Goal: Use online tool/utility: Utilize a website feature to perform a specific function

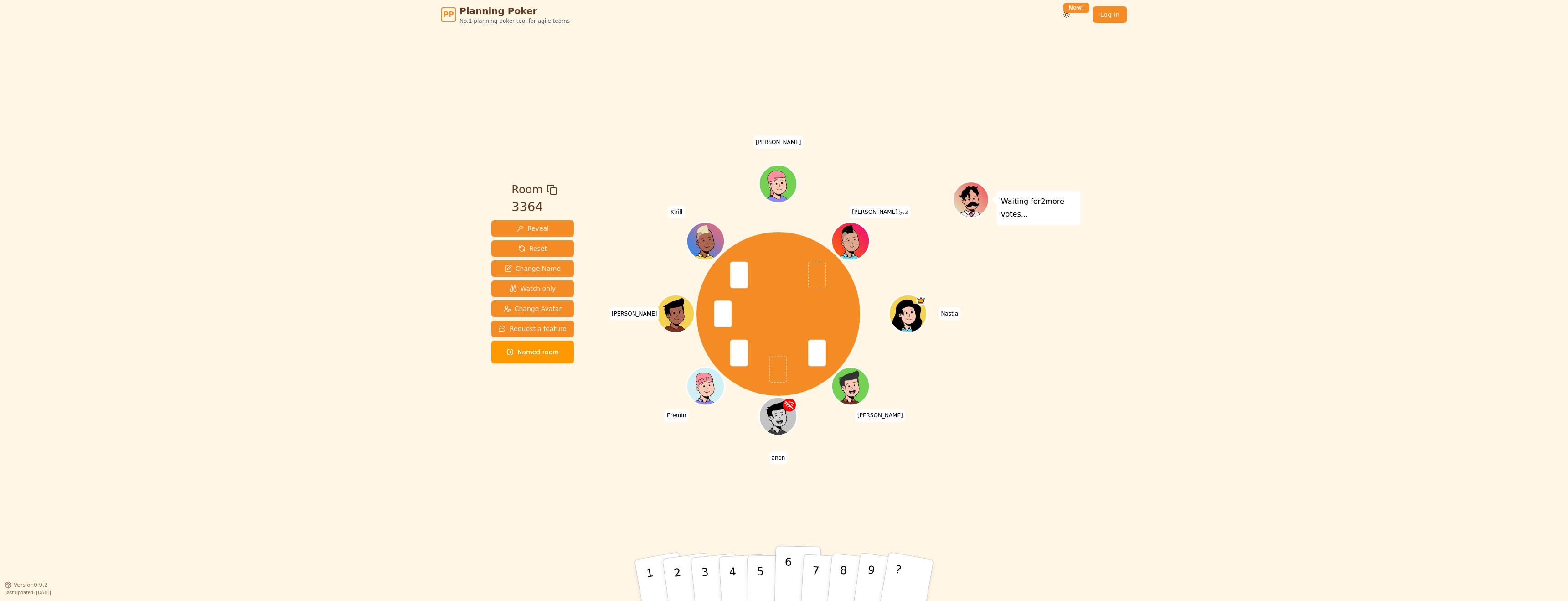
click at [781, 574] on button "6" at bounding box center [798, 580] width 47 height 69
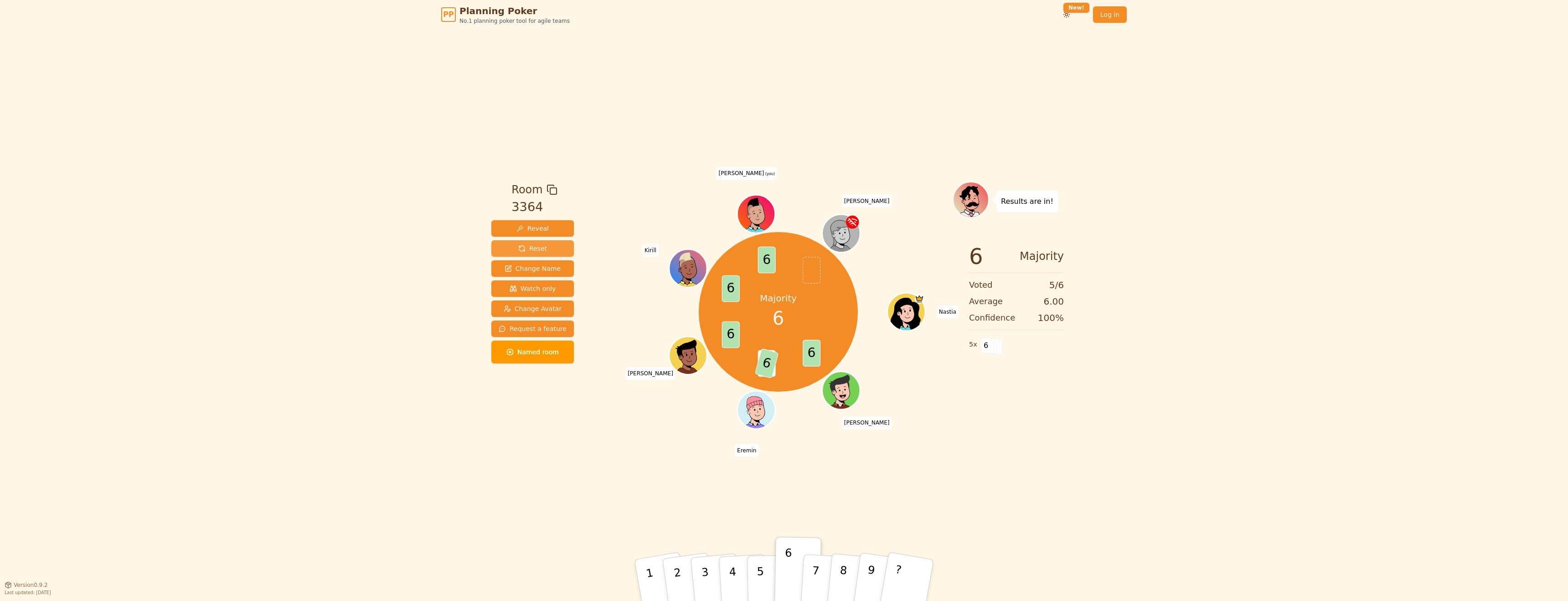
click at [539, 248] on span "Reset" at bounding box center [533, 248] width 29 height 9
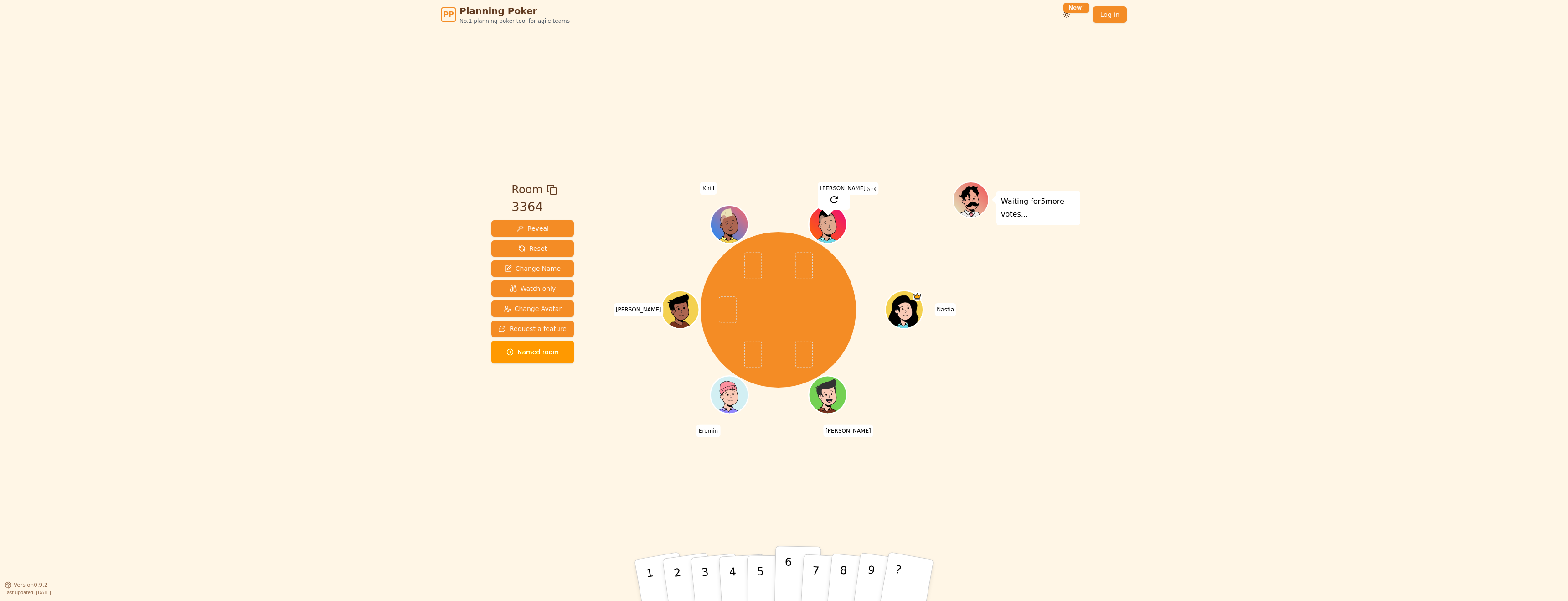
click at [787, 572] on p "6" at bounding box center [787, 579] width 7 height 49
click at [864, 582] on button "9" at bounding box center [879, 579] width 54 height 74
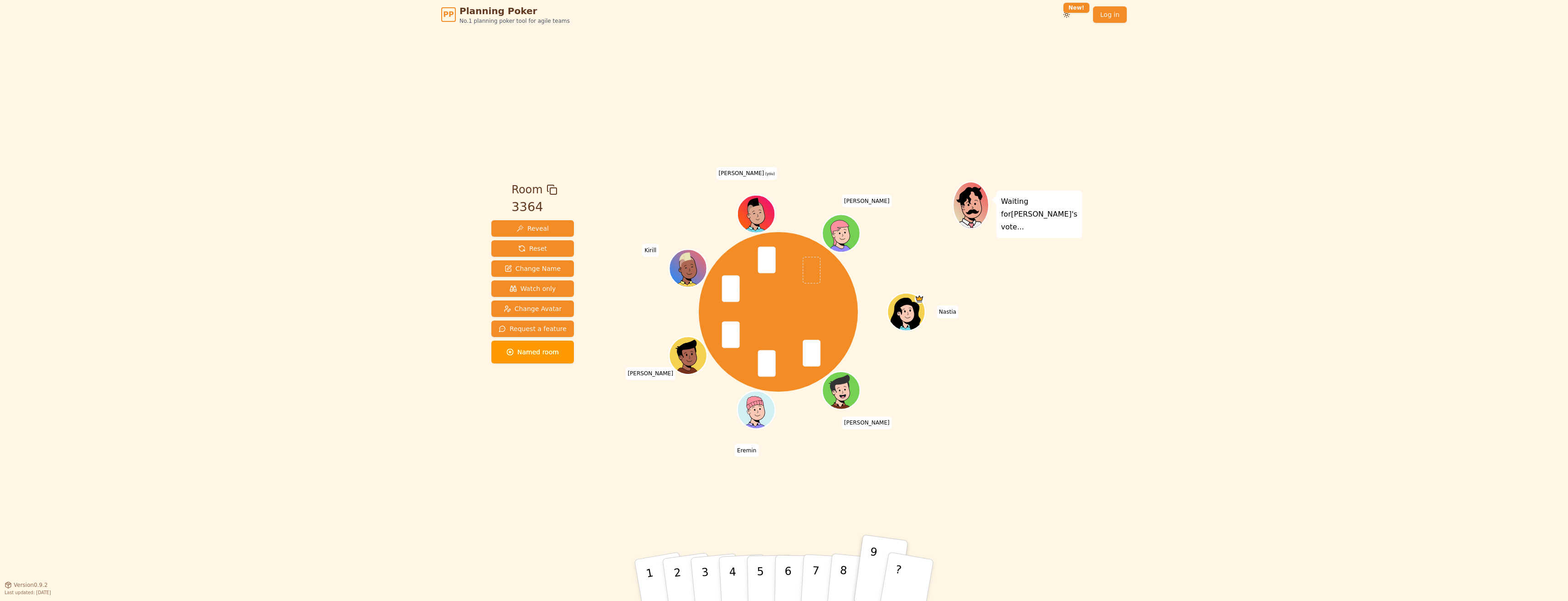
click at [798, 580] on button "6" at bounding box center [797, 589] width 47 height 69
click at [788, 579] on p "6" at bounding box center [787, 579] width 7 height 49
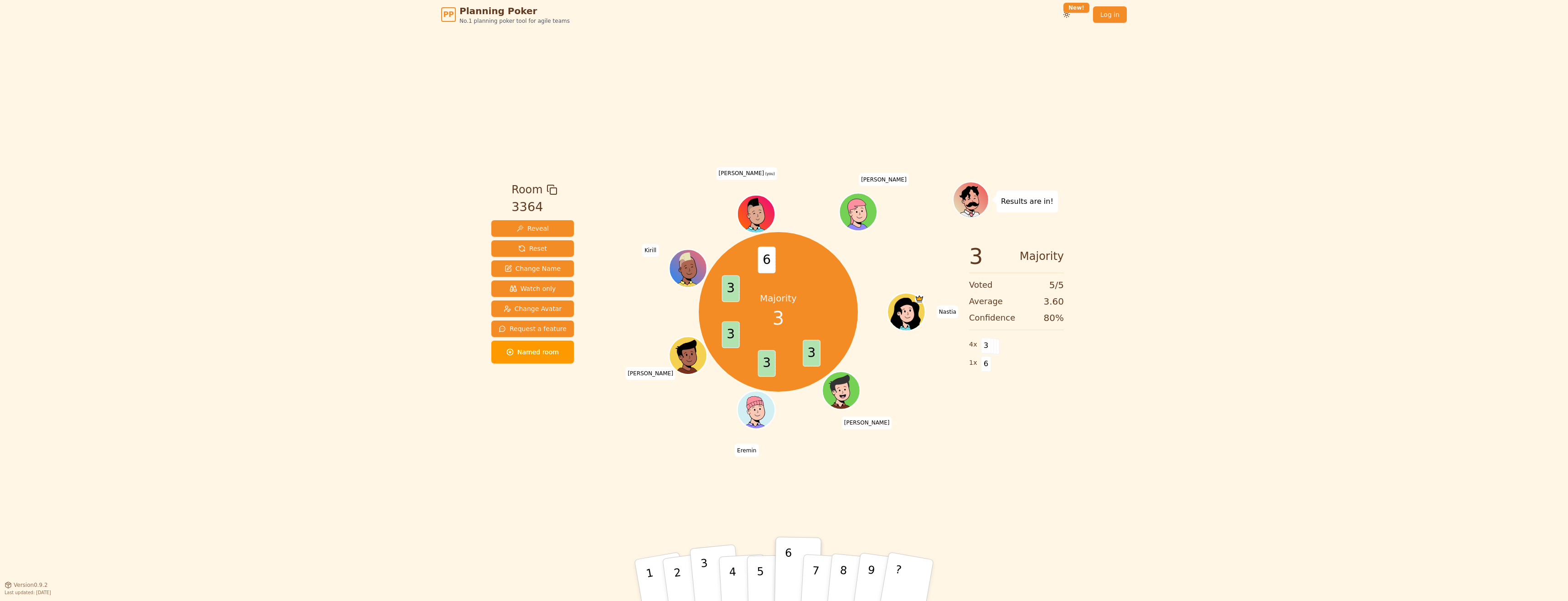
click at [715, 583] on button "3" at bounding box center [715, 581] width 52 height 73
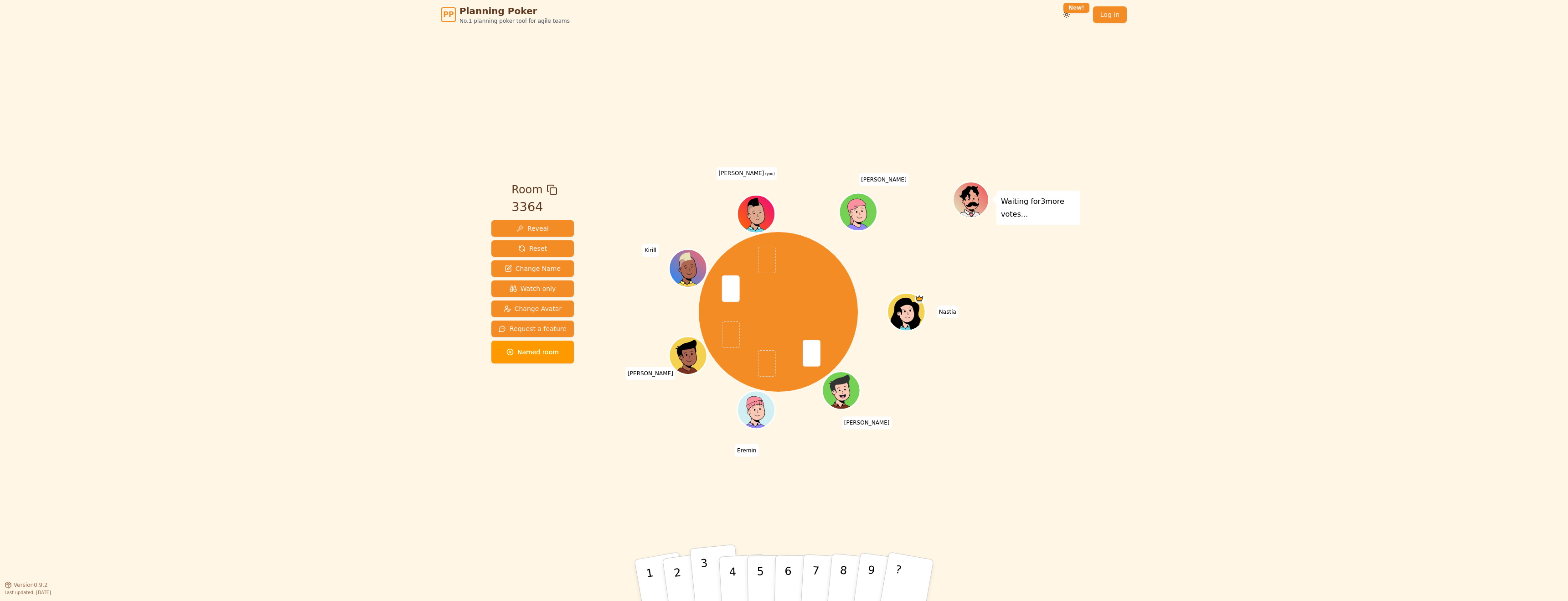
click at [705, 562] on p "3" at bounding box center [706, 581] width 12 height 50
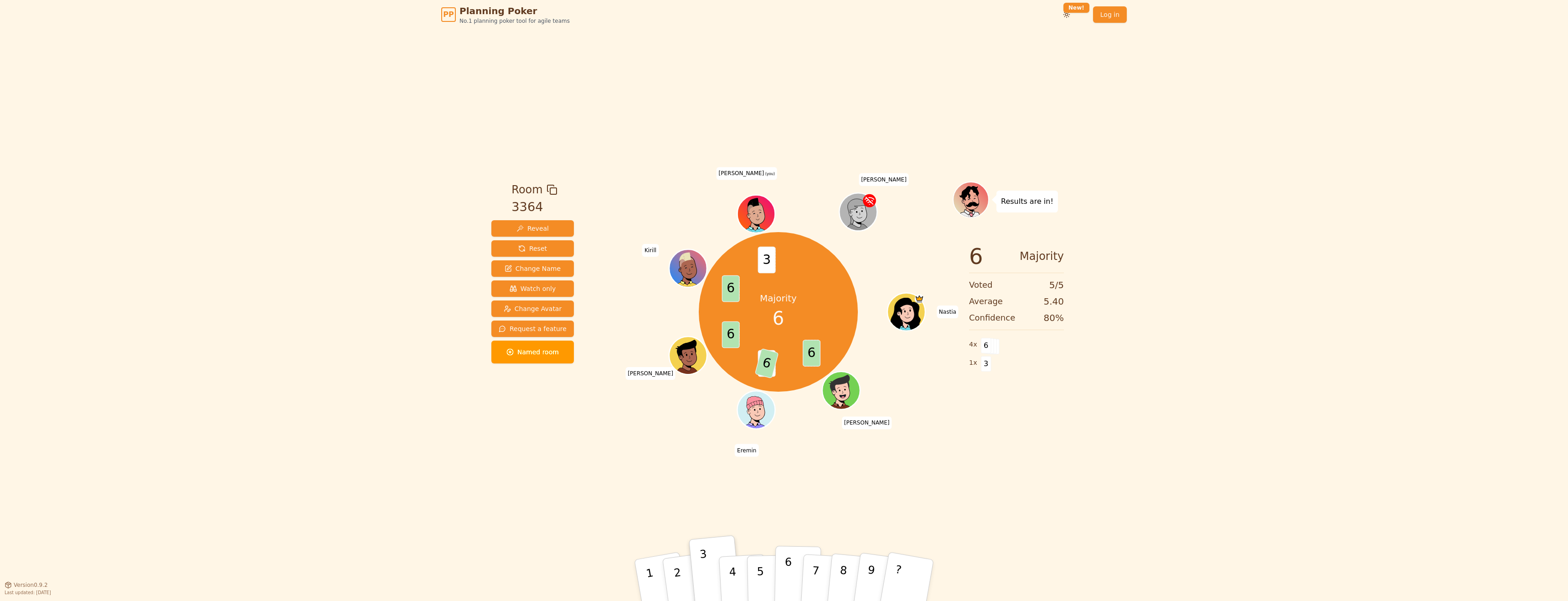
click at [787, 560] on p "6" at bounding box center [787, 579] width 7 height 49
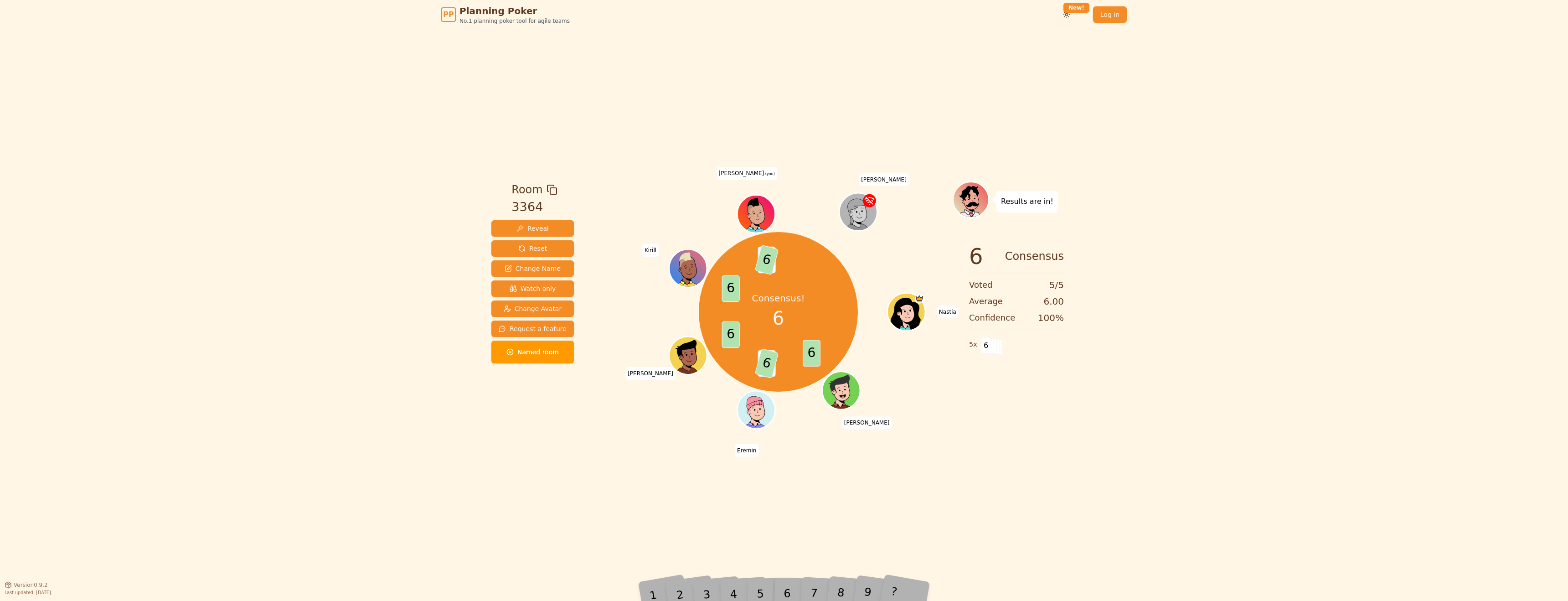
click at [669, 292] on div "Consensus! 6 6 3 6 6 6 3 6 [PERSON_NAME] W [PERSON_NAME] [PERSON_NAME] (you) [P…" at bounding box center [778, 311] width 348 height 228
click at [645, 316] on div "Consensus! 6 6 3 6 6 6 3 6 [PERSON_NAME] W [PERSON_NAME] [PERSON_NAME] (you) [P…" at bounding box center [778, 311] width 348 height 228
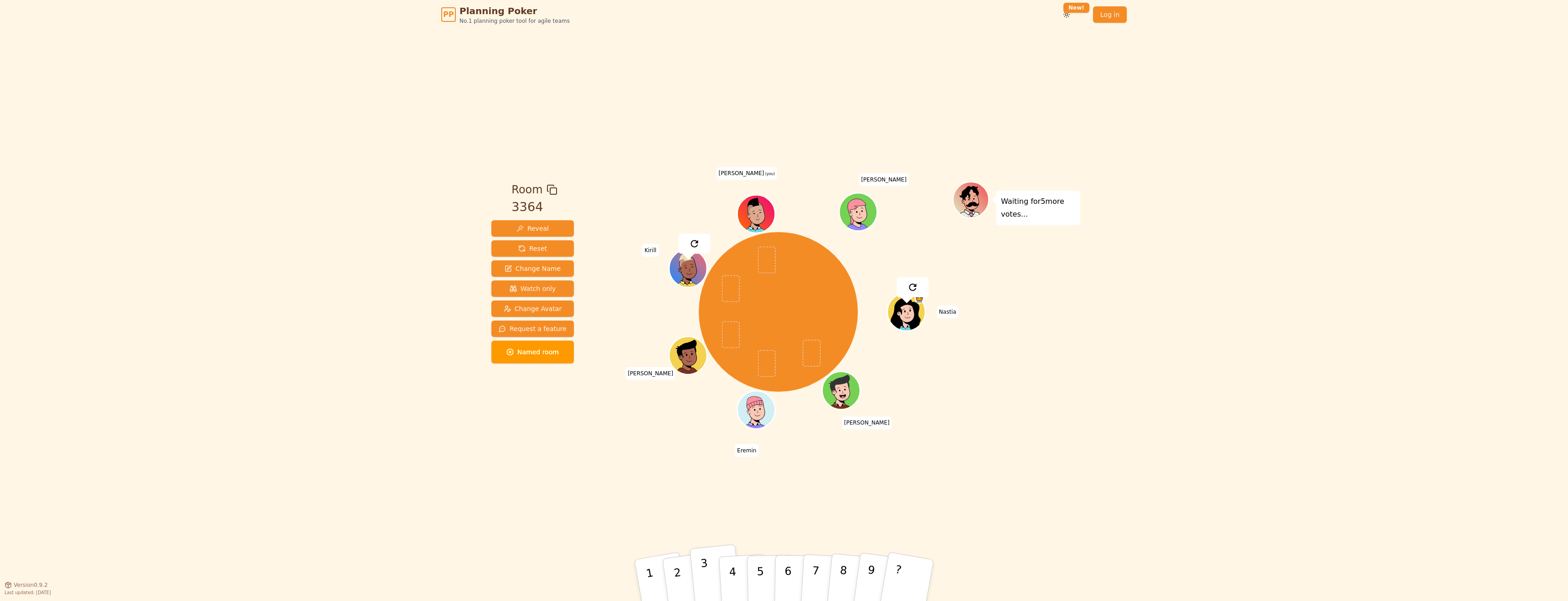
click at [706, 564] on p "3" at bounding box center [706, 581] width 12 height 50
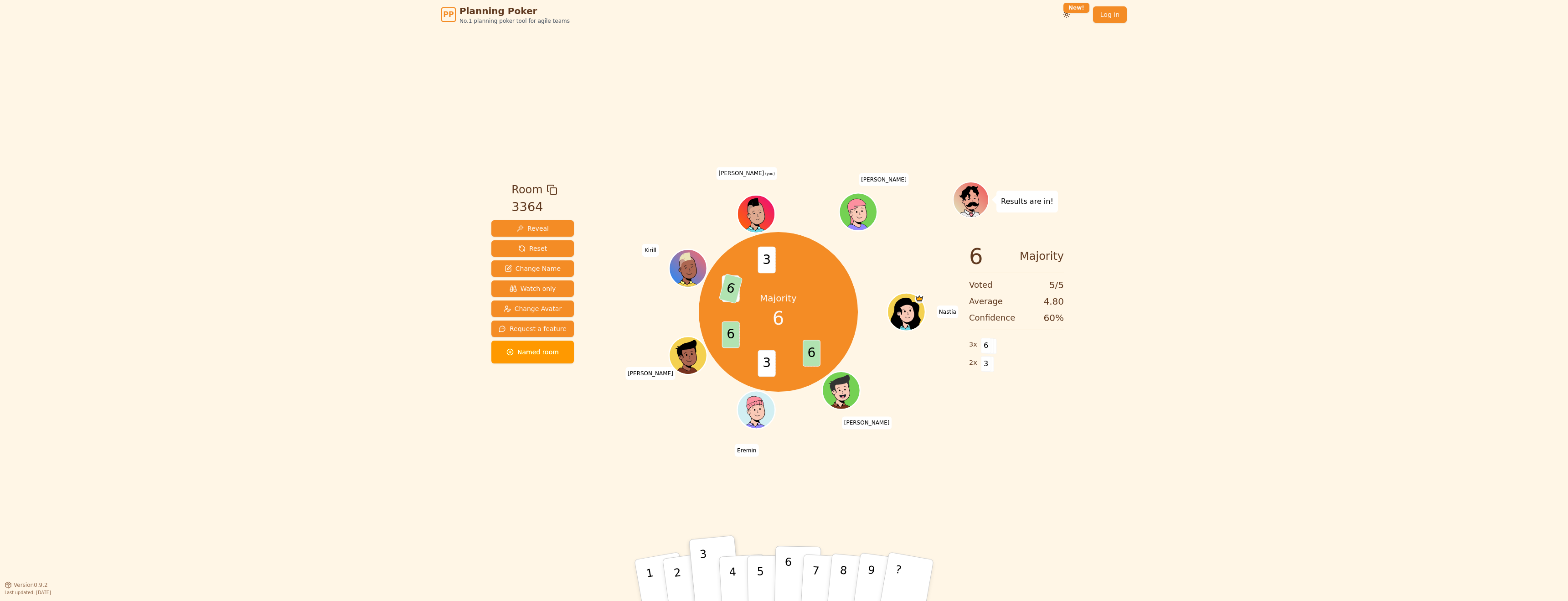
click at [783, 579] on button "6" at bounding box center [798, 580] width 47 height 69
